Goal: Information Seeking & Learning: Learn about a topic

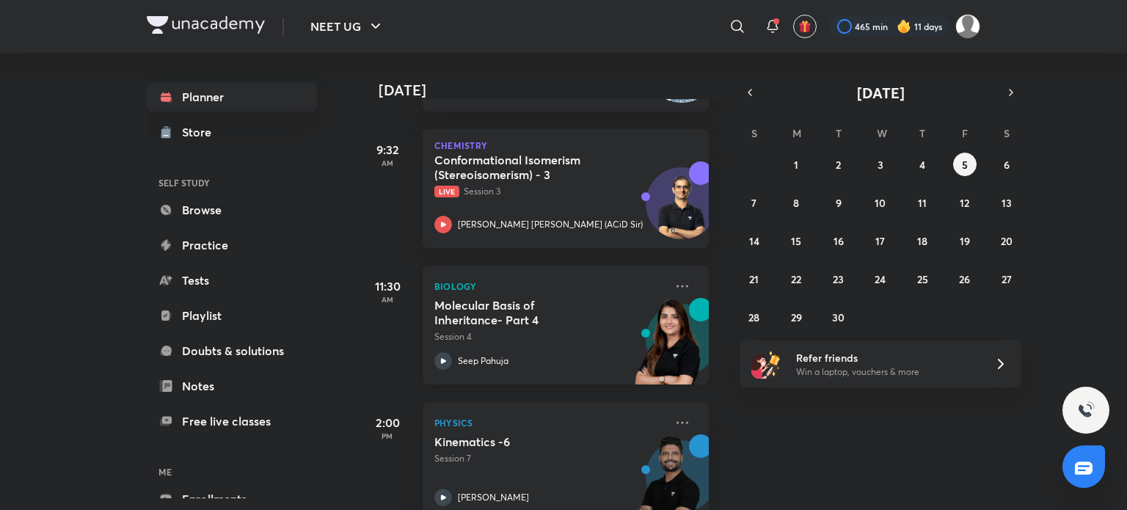
scroll to position [328, 0]
click at [564, 334] on p "Session 4" at bounding box center [550, 336] width 230 height 13
